Goal: Information Seeking & Learning: Learn about a topic

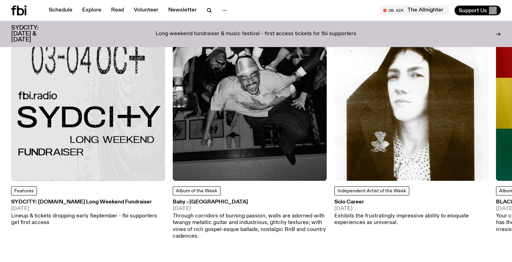
scroll to position [909, 0]
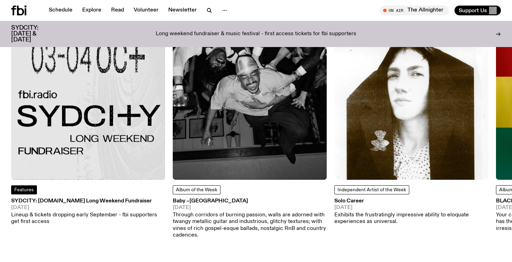
click at [31, 189] on span "Features" at bounding box center [24, 190] width 20 height 5
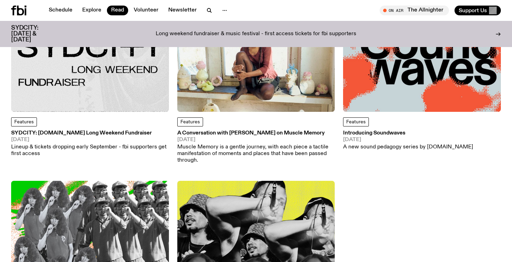
scroll to position [147, 0]
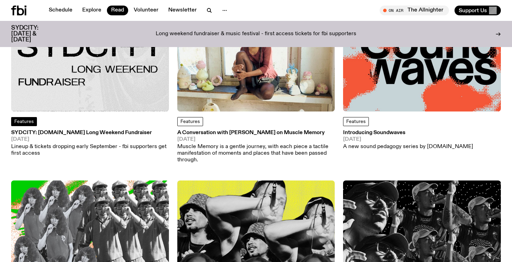
click at [25, 124] on span "Features" at bounding box center [24, 121] width 20 height 5
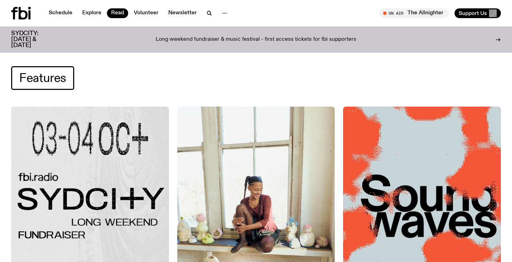
scroll to position [0, 0]
click at [417, 10] on span "Tune in live" at bounding box center [417, 12] width 58 height 5
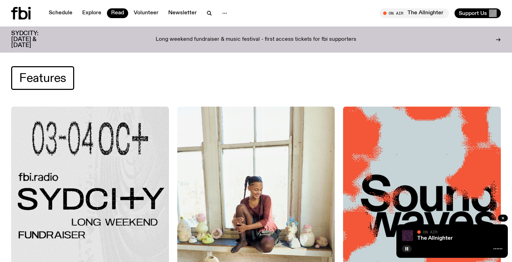
click at [108, 161] on img at bounding box center [90, 186] width 158 height 158
click at [97, 154] on img at bounding box center [90, 186] width 158 height 158
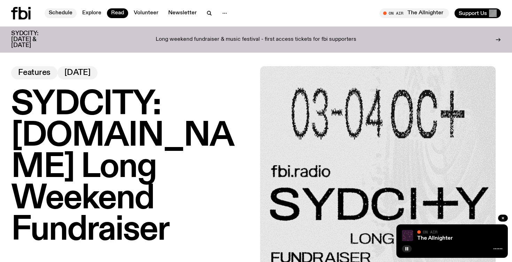
click at [66, 10] on link "Schedule" at bounding box center [61, 13] width 32 height 10
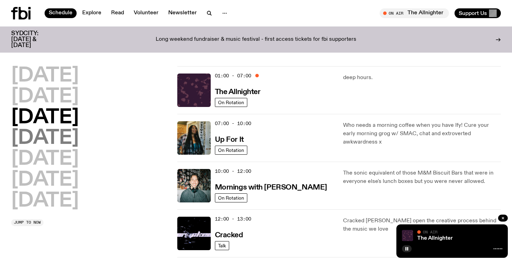
click at [58, 132] on h2 "[DATE]" at bounding box center [45, 139] width 68 height 20
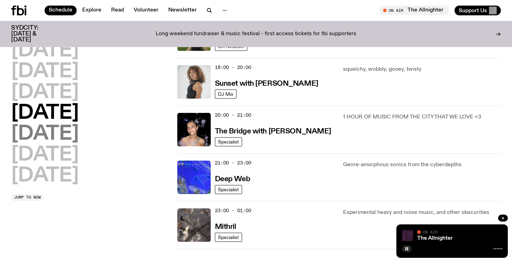
scroll to position [290, 0]
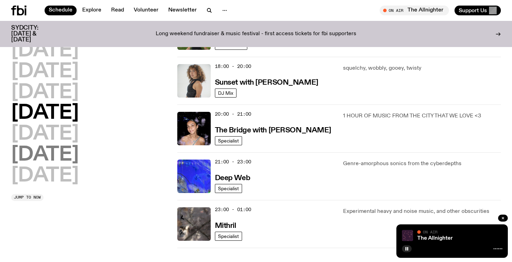
click at [54, 147] on h2 "[DATE]" at bounding box center [45, 155] width 68 height 20
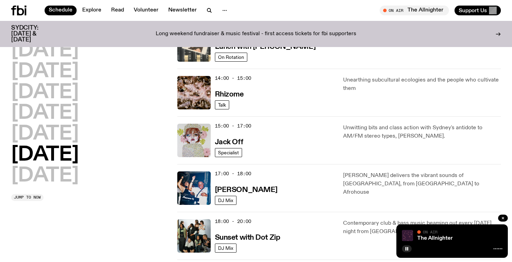
scroll to position [279, 0]
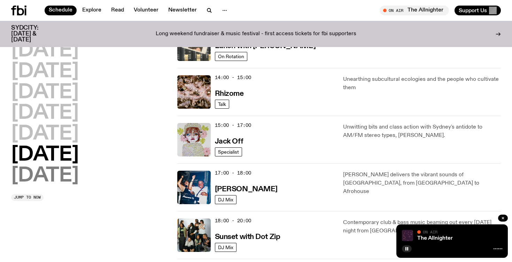
click at [64, 178] on h2 "[DATE]" at bounding box center [45, 176] width 68 height 20
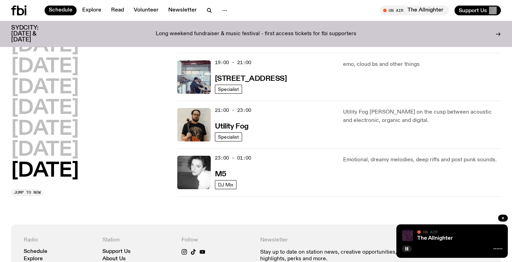
scroll to position [486, 0]
